Goal: Information Seeking & Learning: Learn about a topic

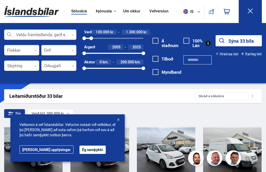
click at [91, 39] on div at bounding box center [91, 39] width 4 height 4
click at [234, 42] on button "Sýna 33 bíla" at bounding box center [238, 40] width 46 height 11
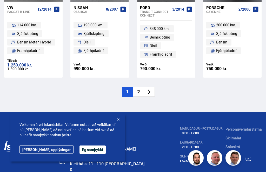
scroll to position [752, 0]
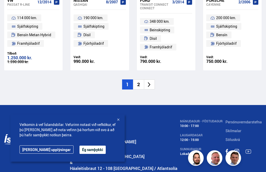
click at [136, 80] on li "2" at bounding box center [138, 85] width 11 height 10
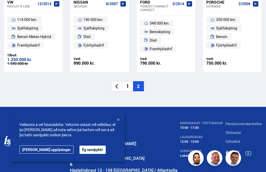
scroll to position [0, 0]
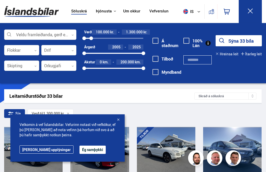
click at [235, 42] on button "Sýna 33 bíla" at bounding box center [238, 40] width 46 height 11
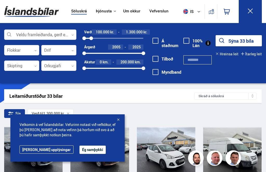
click at [117, 120] on div at bounding box center [117, 120] width 5 height 5
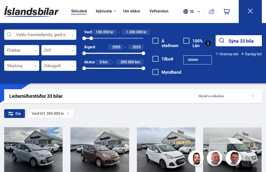
click at [233, 42] on button "Sýna 33 bíla" at bounding box center [238, 40] width 46 height 11
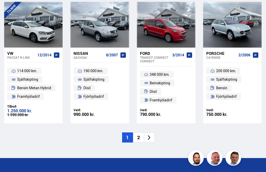
scroll to position [700, 0]
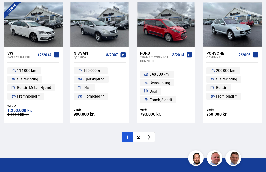
click at [140, 133] on li "2" at bounding box center [138, 138] width 11 height 10
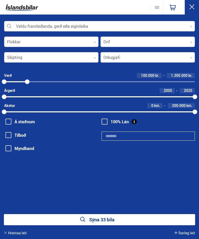
click at [99, 172] on button "Sýna 33 bíla" at bounding box center [99, 219] width 191 height 11
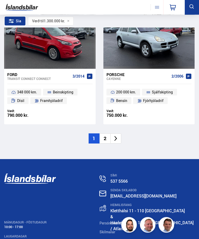
scroll to position [1564, 0]
click at [105, 133] on li "2" at bounding box center [105, 138] width 11 height 10
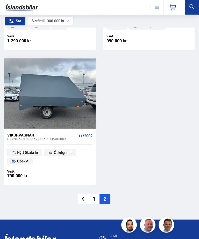
scroll to position [672, 0]
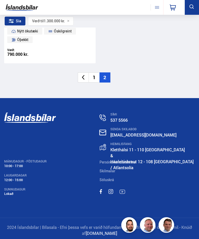
click at [96, 74] on li "1" at bounding box center [94, 77] width 11 height 10
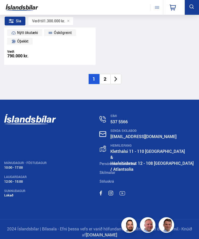
scroll to position [0, 0]
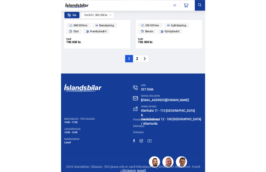
scroll to position [686, 0]
